Goal: Navigation & Orientation: Find specific page/section

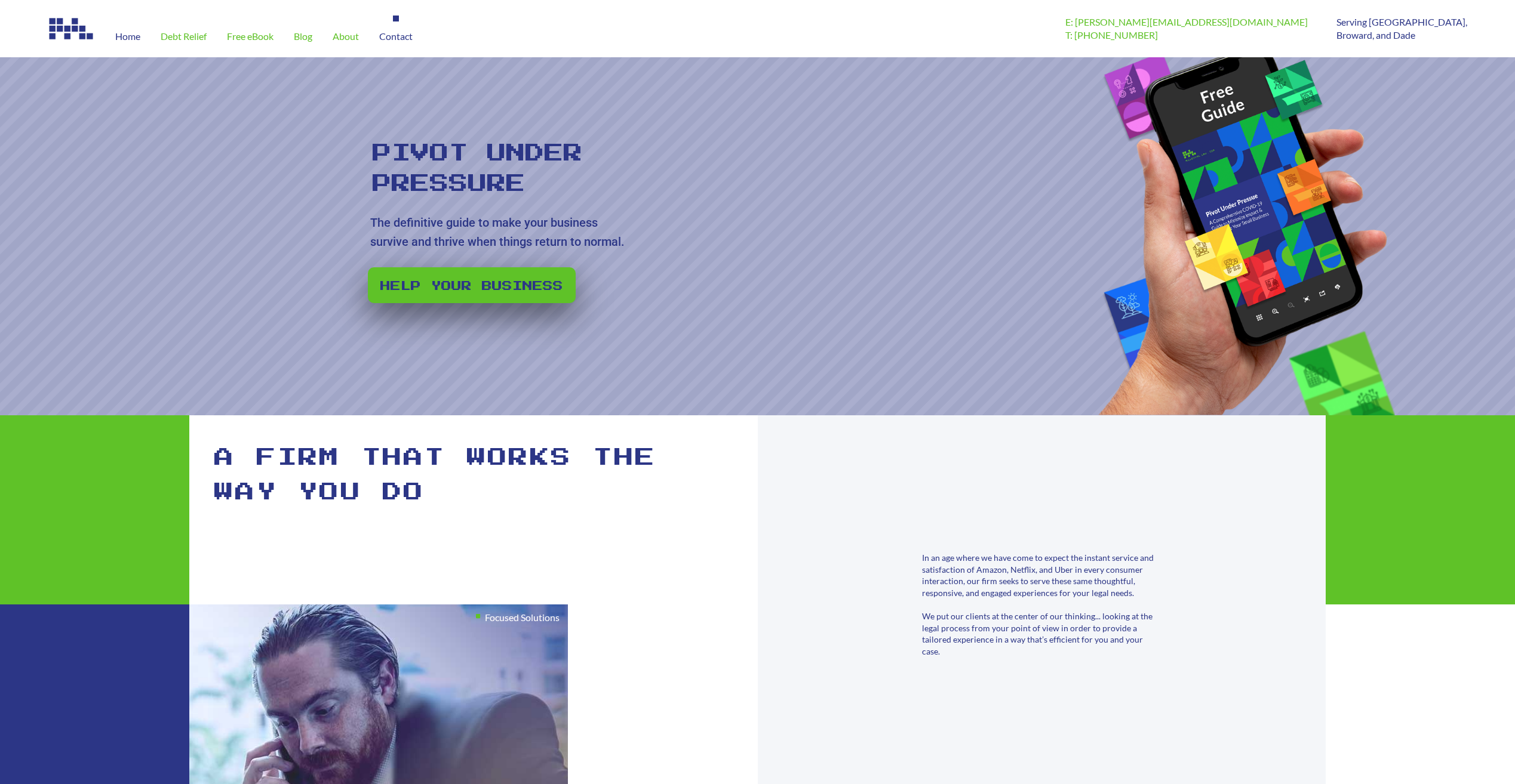
click at [398, 42] on div "Contact" at bounding box center [395, 36] width 54 height 42
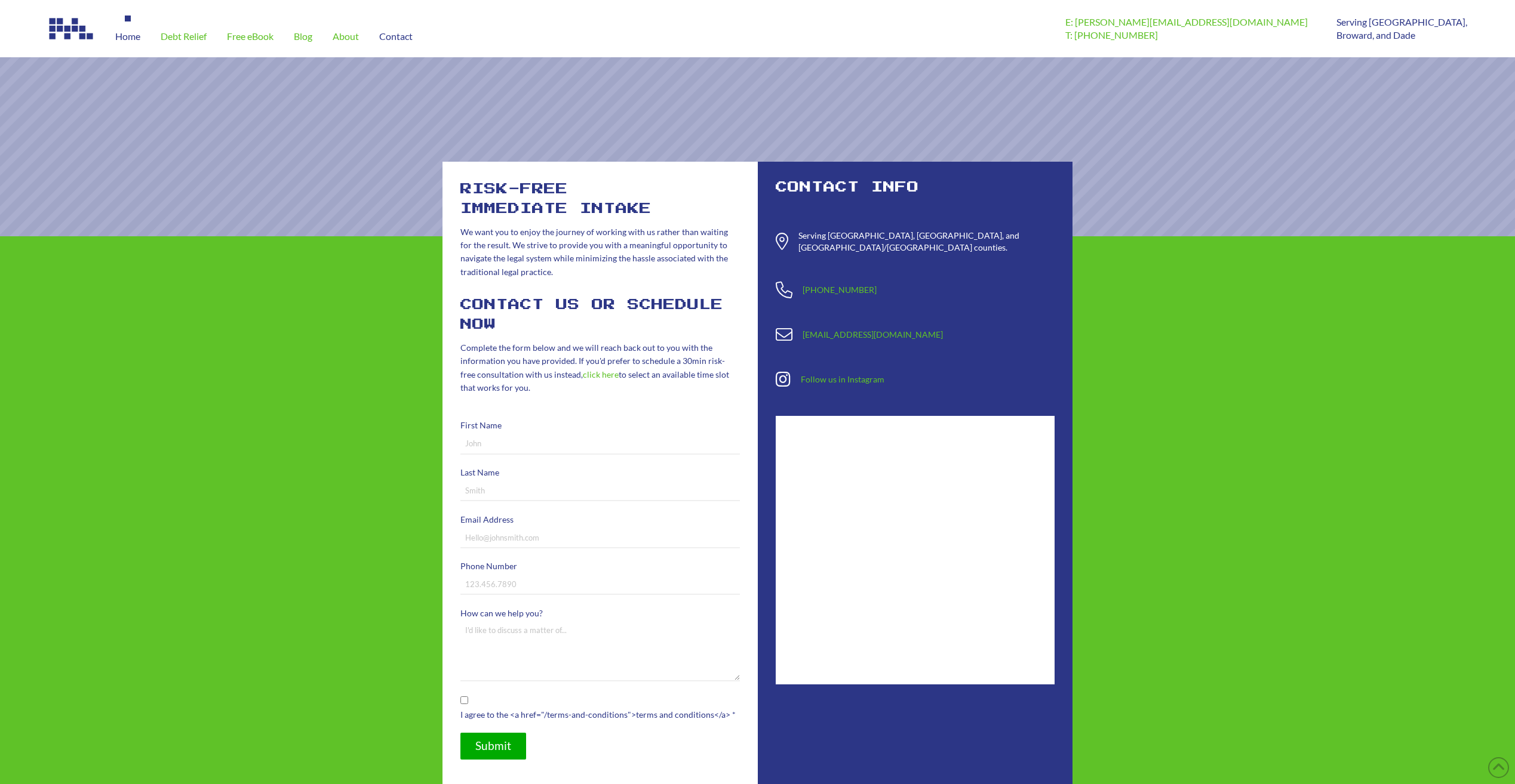
click at [133, 32] on span "Home" at bounding box center [127, 37] width 25 height 10
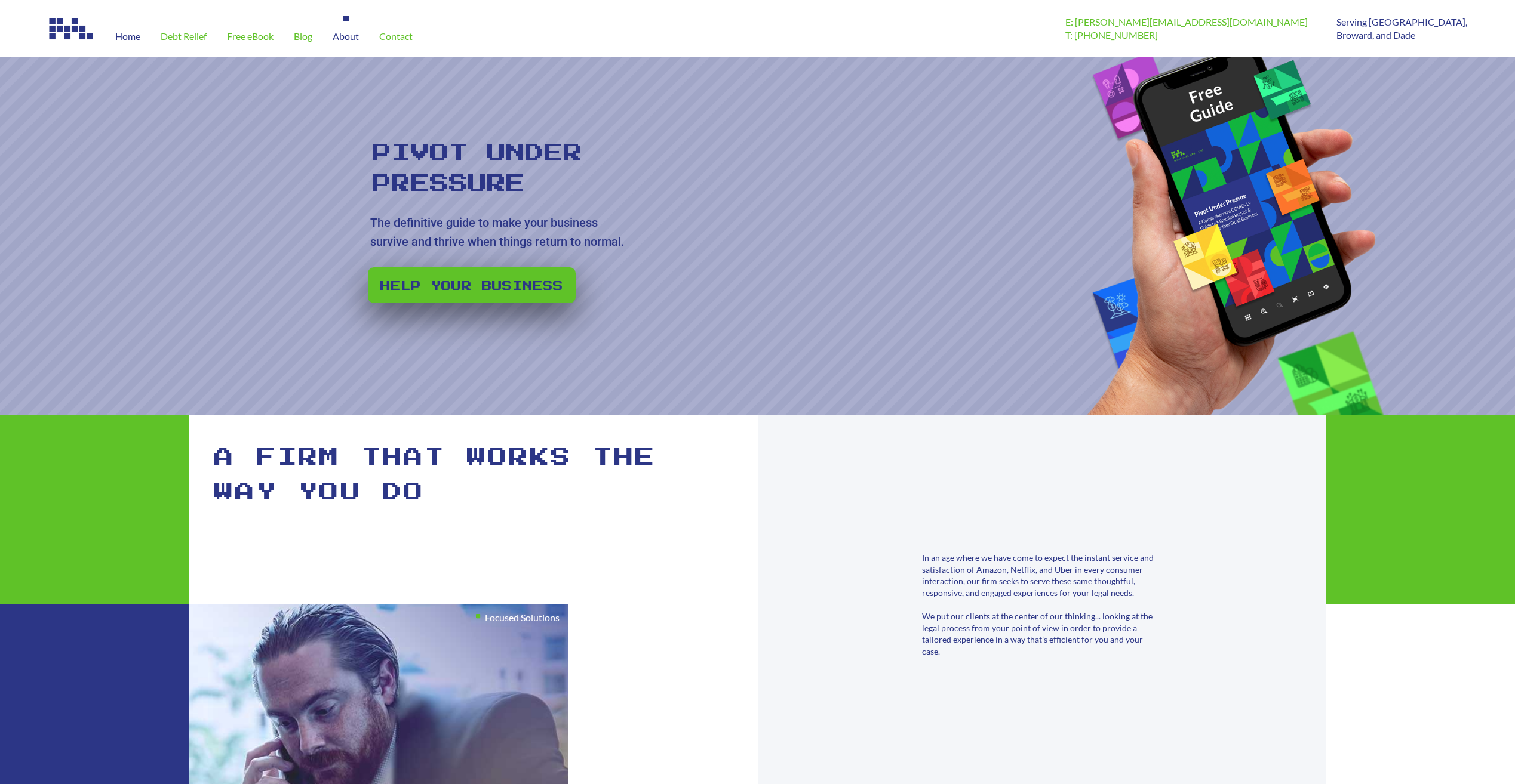
click at [343, 39] on span "About" at bounding box center [345, 37] width 26 height 10
